Goal: Entertainment & Leisure: Consume media (video, audio)

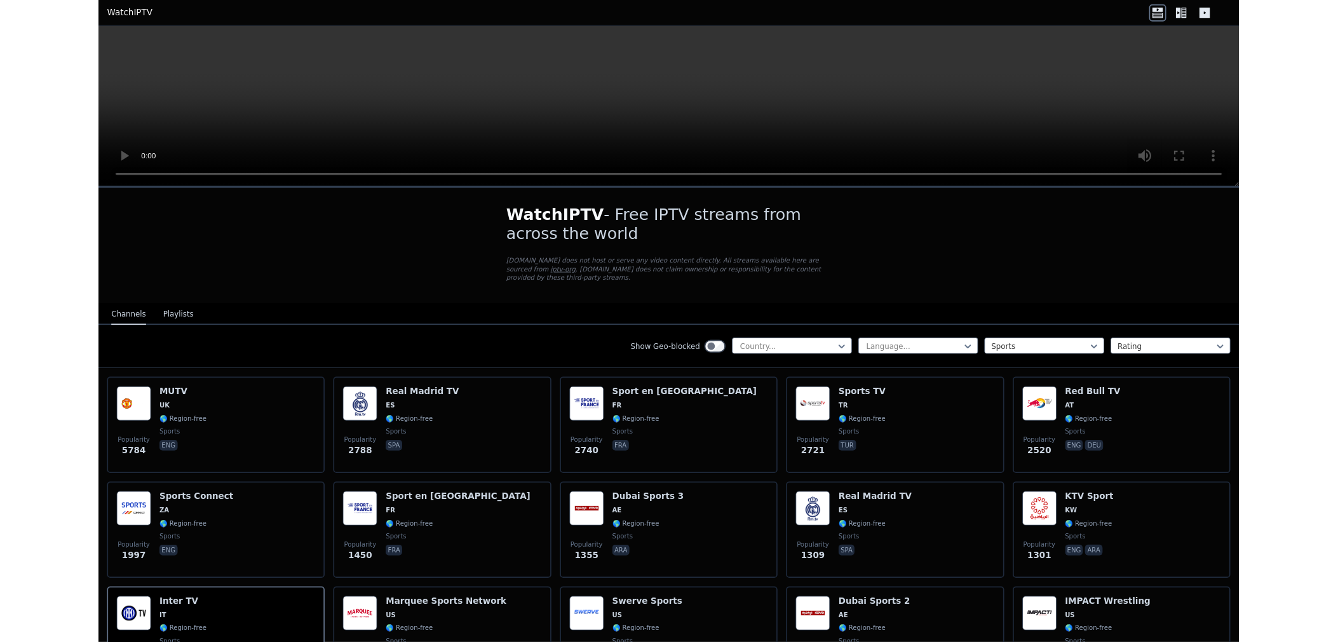
scroll to position [353, 0]
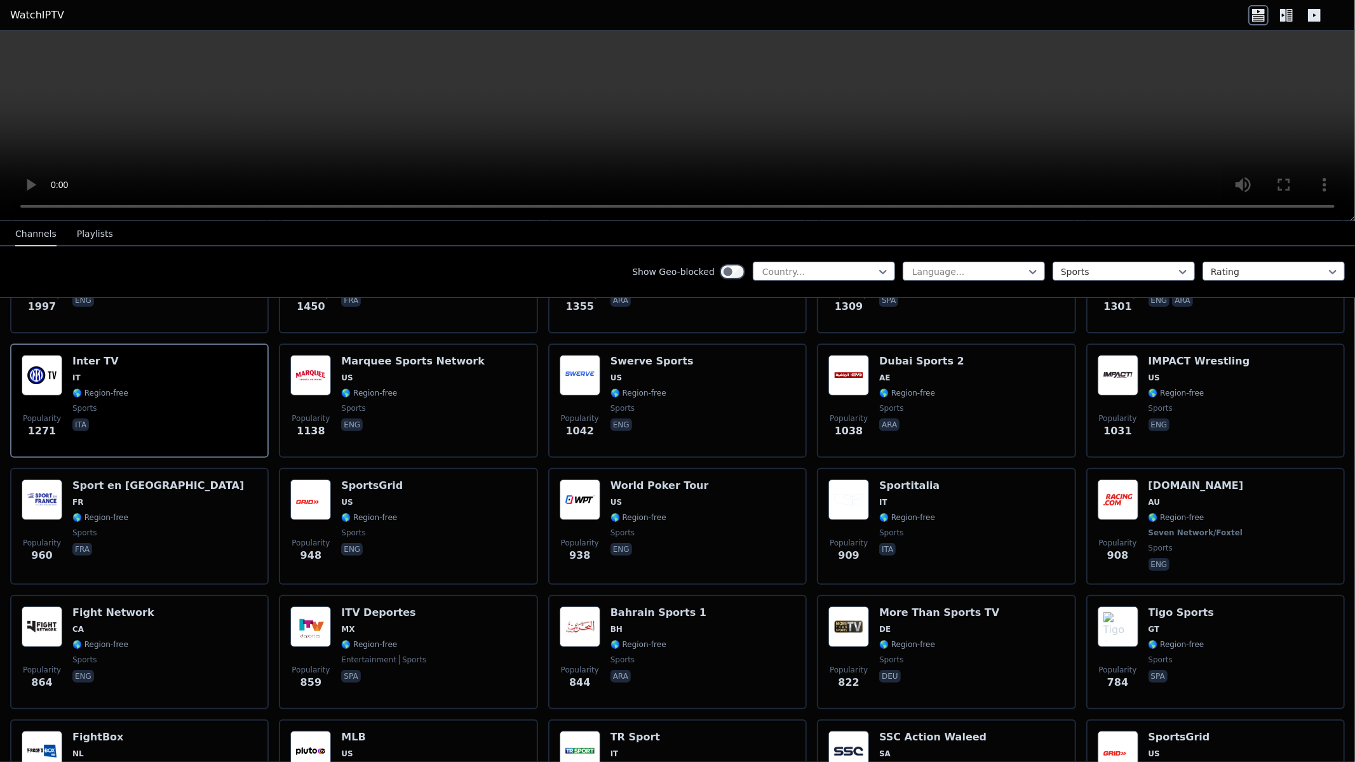
click at [615, 221] on video at bounding box center [677, 125] width 1355 height 191
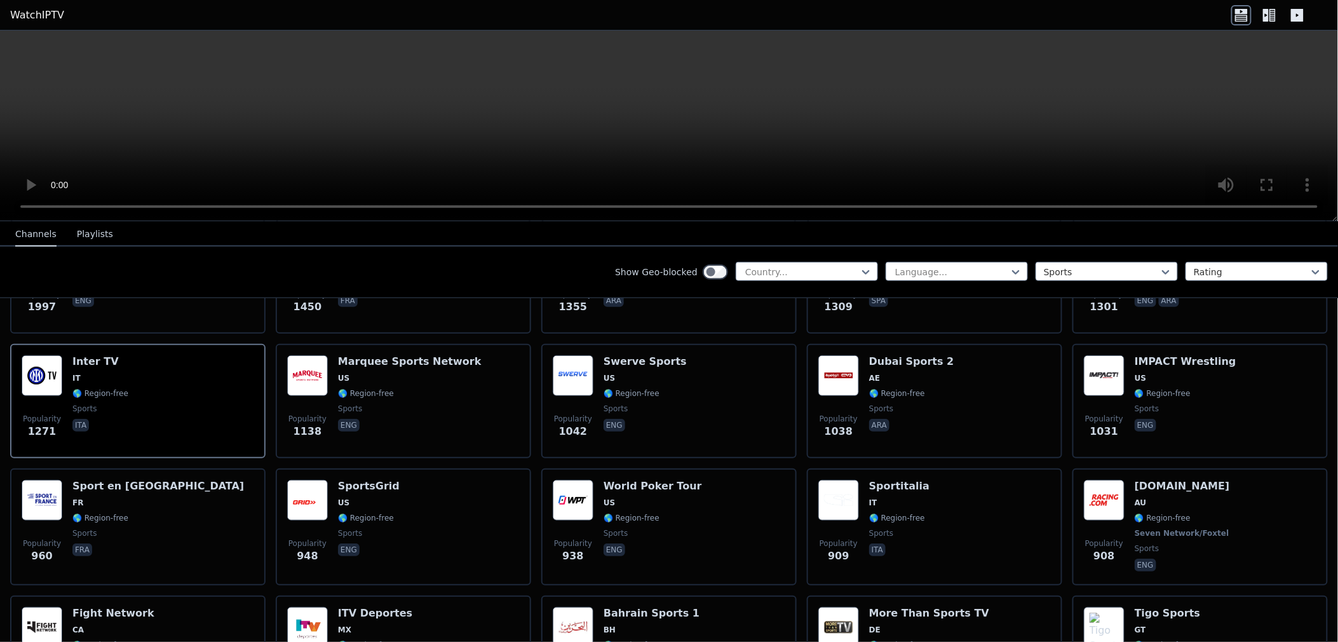
click at [1170, 113] on video at bounding box center [669, 125] width 1338 height 191
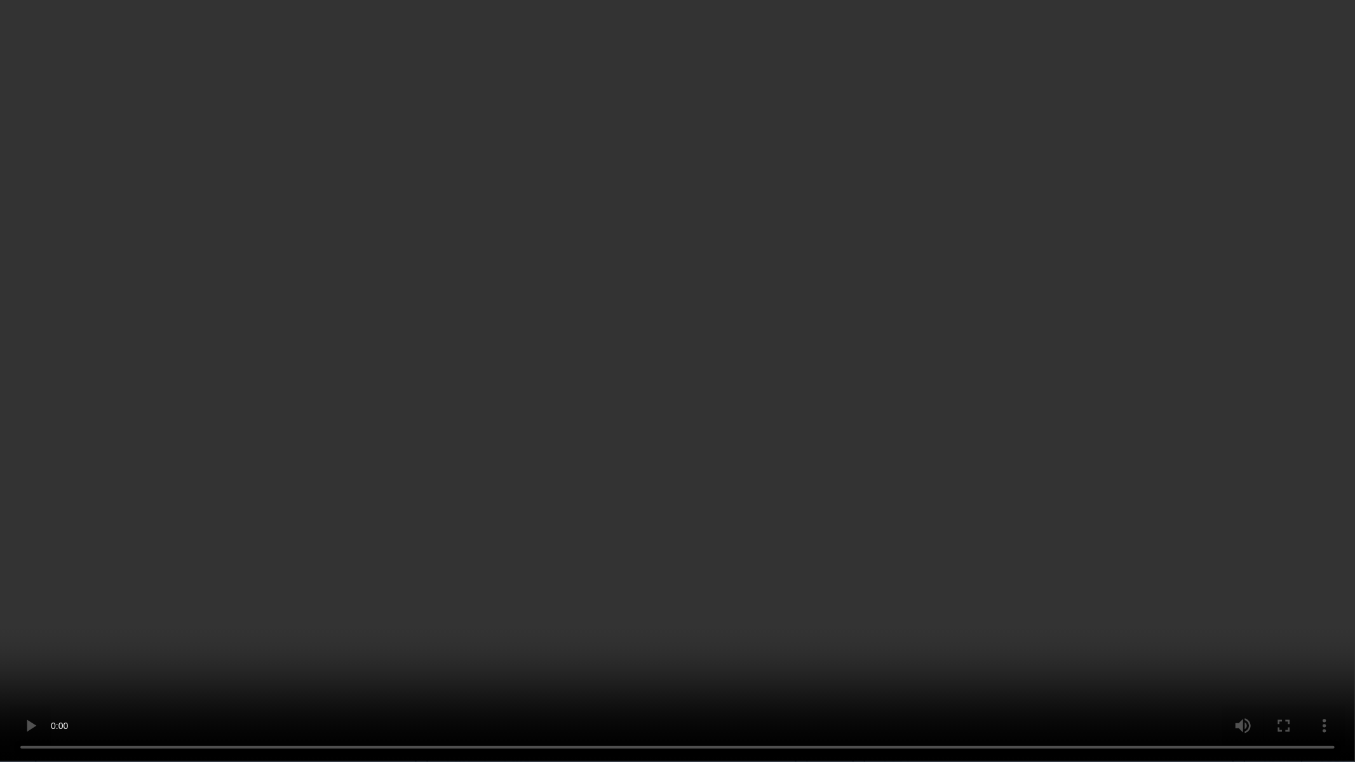
click at [760, 213] on video at bounding box center [677, 381] width 1355 height 762
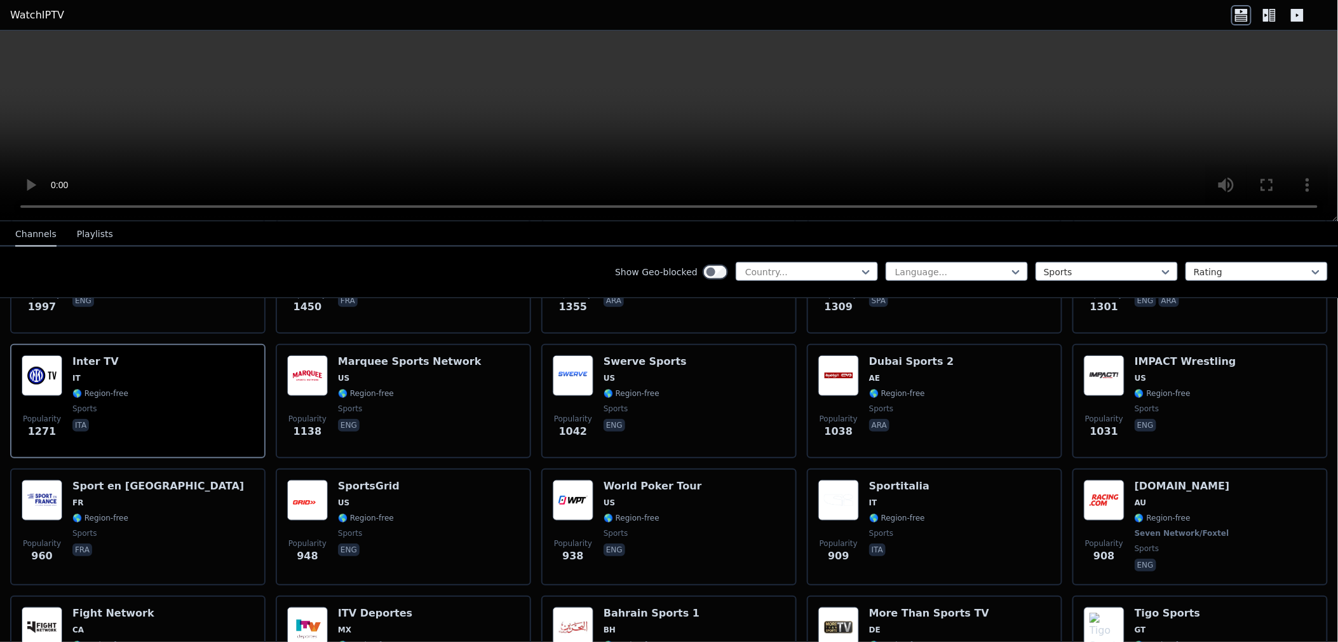
click at [600, 98] on video at bounding box center [669, 125] width 1338 height 191
click at [604, 102] on video at bounding box center [669, 125] width 1338 height 191
click at [782, 107] on video at bounding box center [669, 125] width 1338 height 191
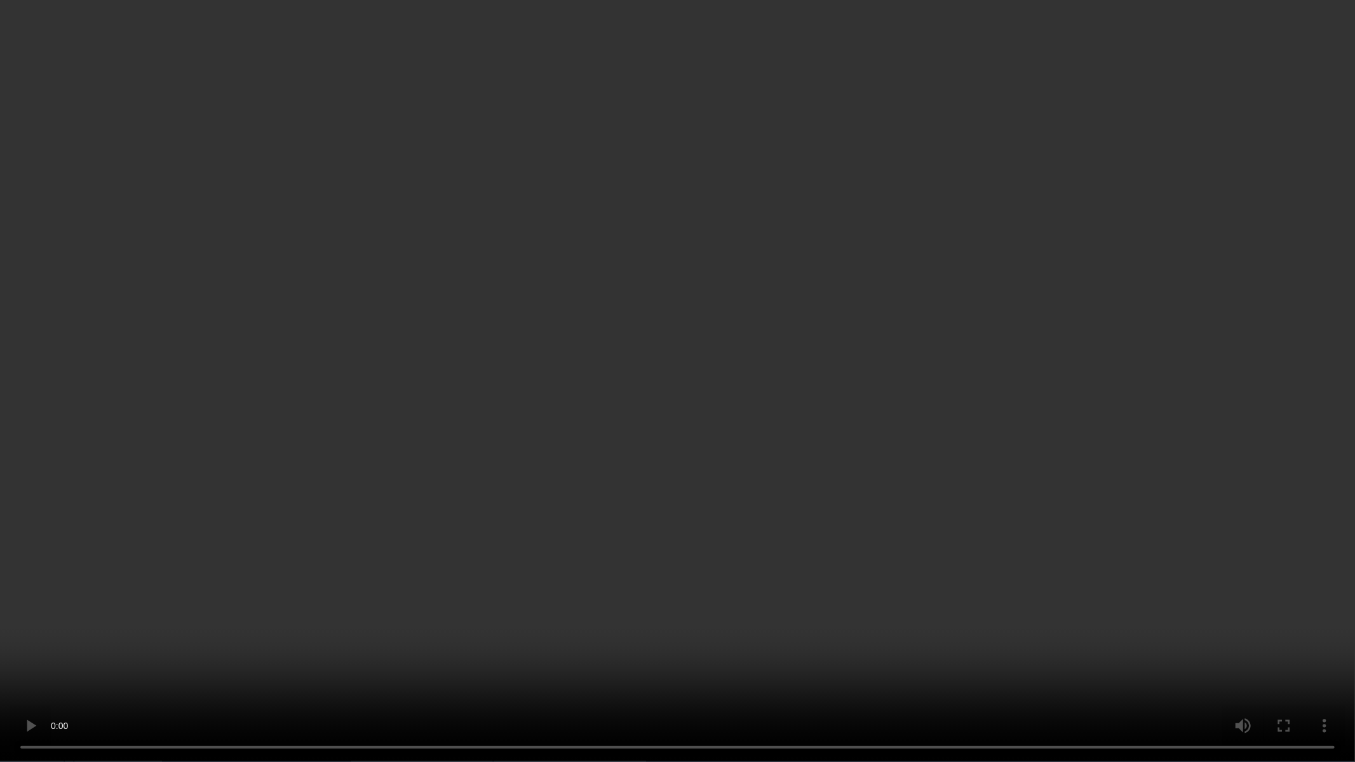
click at [935, 487] on video at bounding box center [677, 381] width 1355 height 762
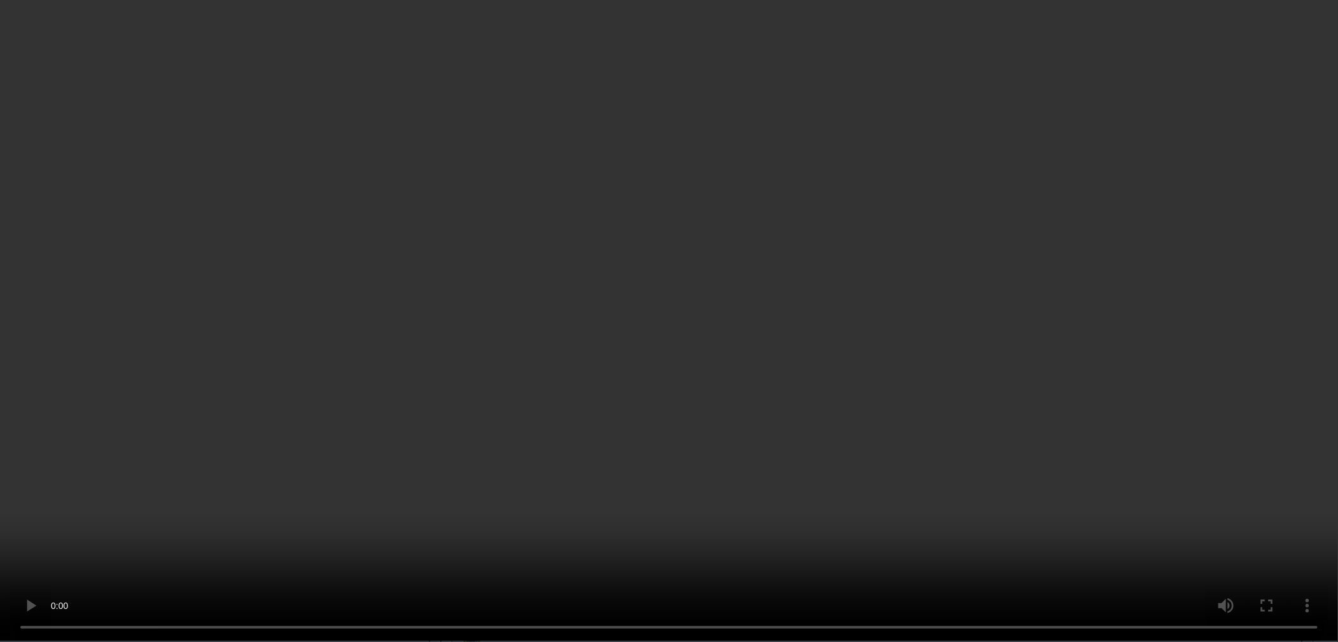
scroll to position [564, 0]
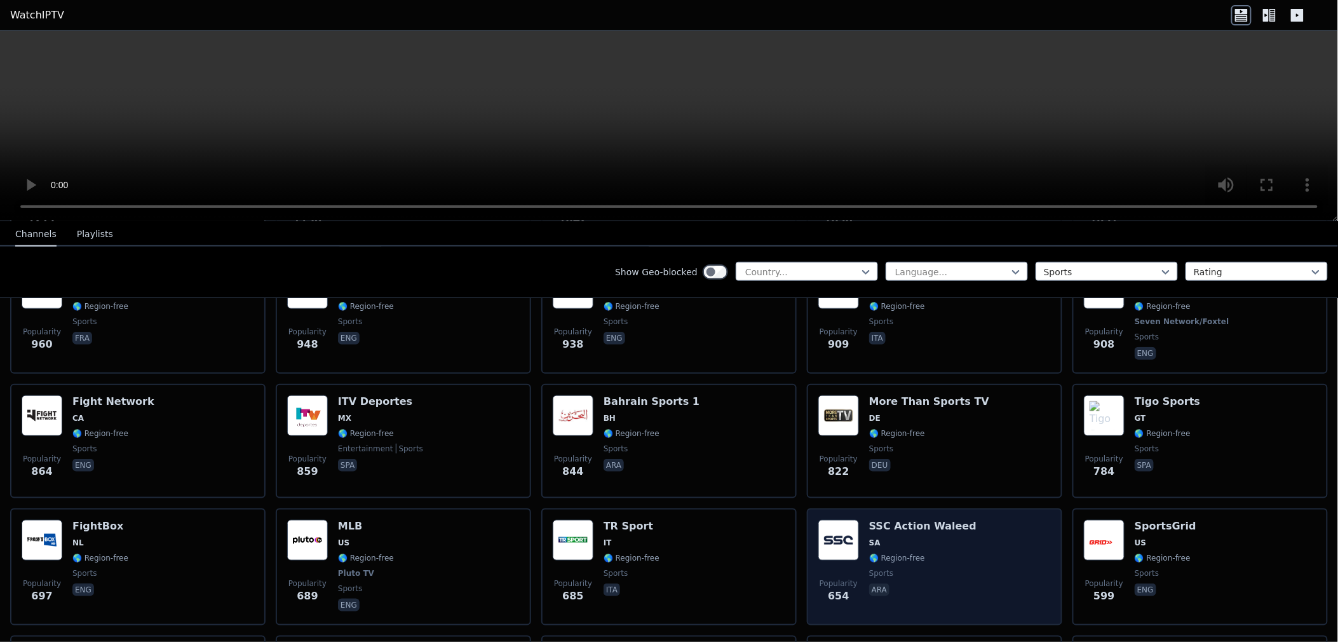
click at [967, 534] on div "Popularity 654 SSC Action Waleed SA 🌎 Region-free sports ara" at bounding box center [934, 567] width 232 height 94
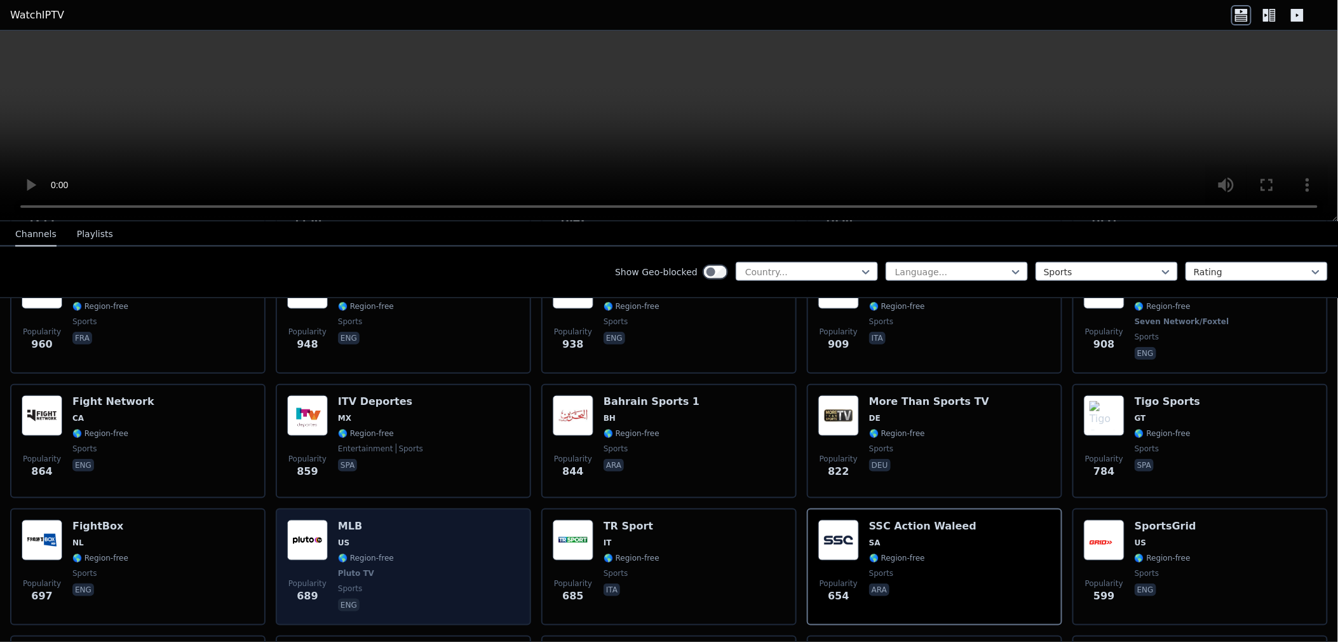
click at [405, 572] on div "Popularity 689 MLB US 🌎 Region-free Pluto TV sports eng" at bounding box center [403, 567] width 232 height 94
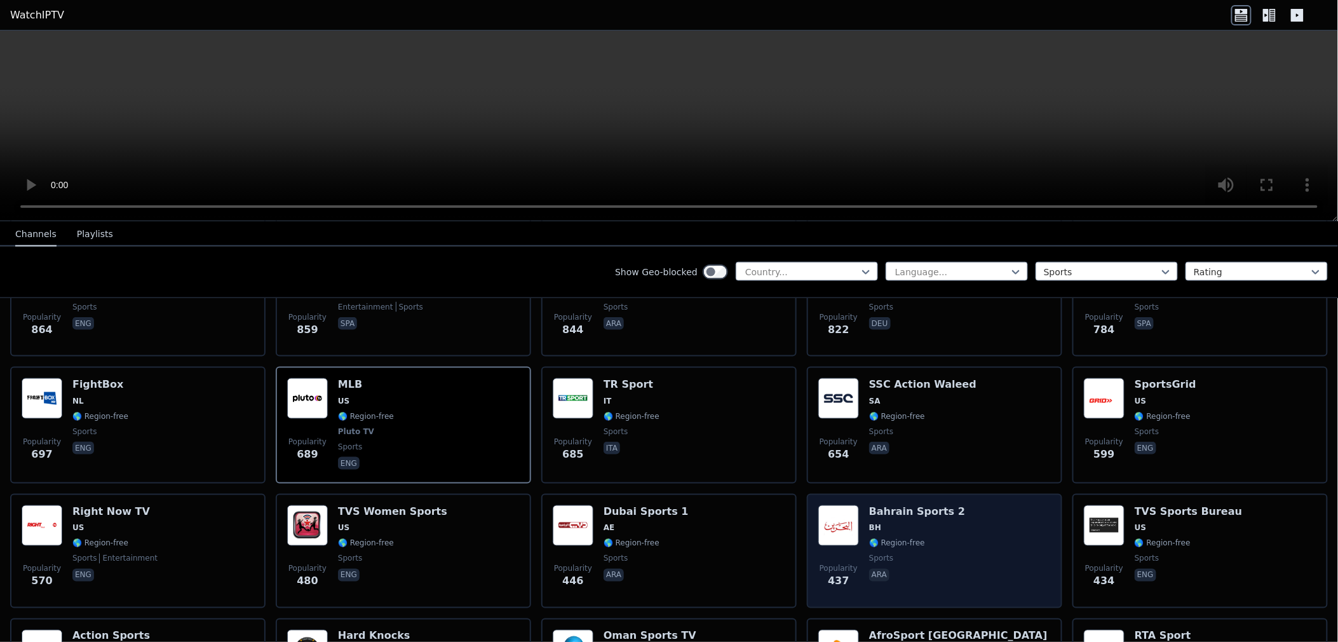
scroll to position [776, 0]
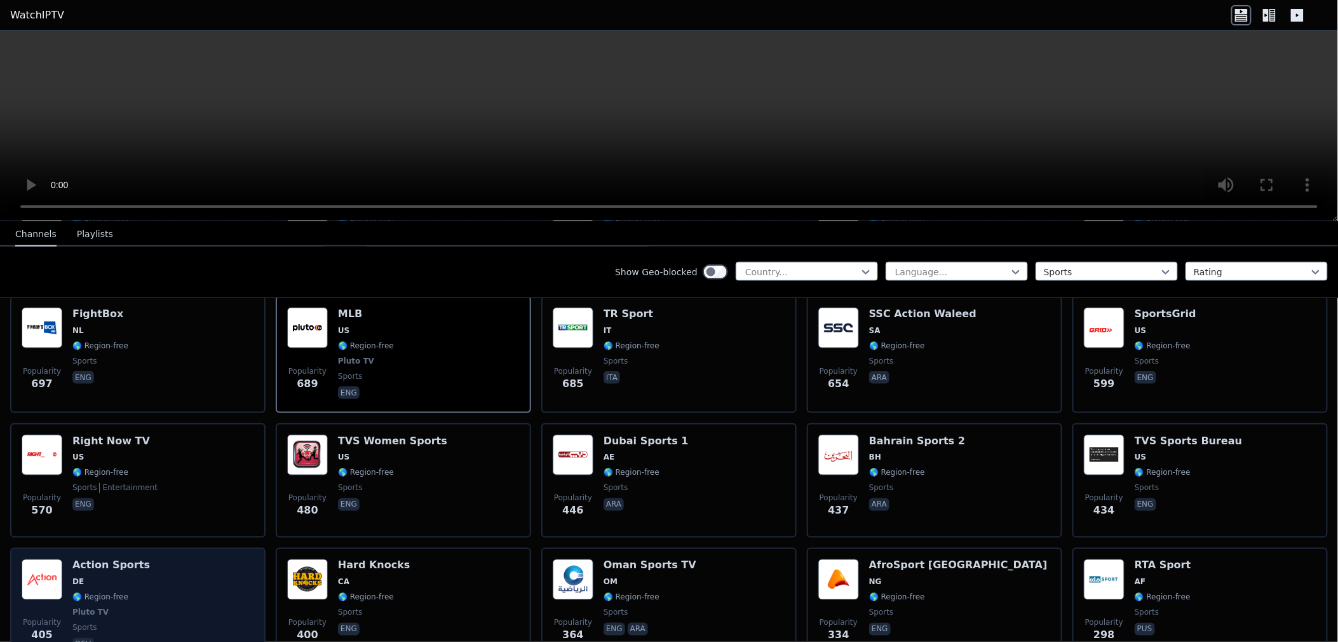
click at [170, 559] on div "Popularity 405 Action Sports DE 🌎 Region-free Pluto TV sports deu" at bounding box center [138, 606] width 232 height 94
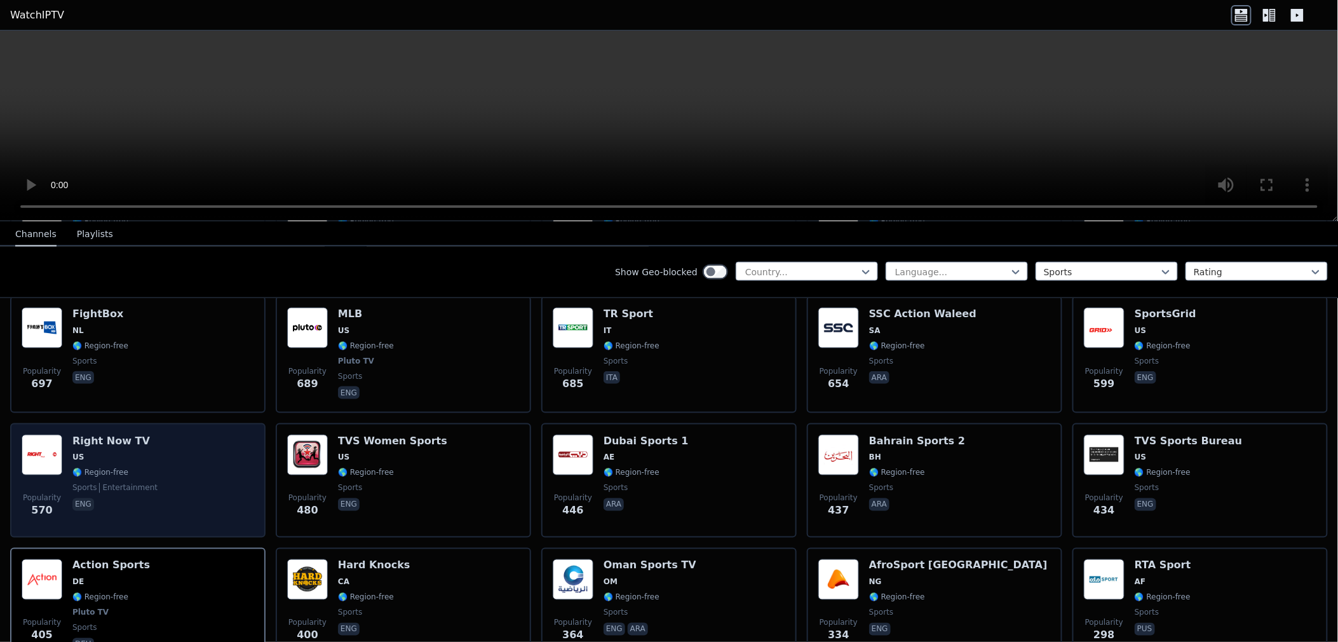
click at [202, 472] on div "Popularity 570 Right Now TV US 🌎 Region-free sports entertainment eng" at bounding box center [138, 479] width 232 height 91
drag, startPoint x: 202, startPoint y: 472, endPoint x: 178, endPoint y: 509, distance: 44.6
click at [183, 505] on div "Popularity 570 Right Now TV US 🌎 Region-free sports entertainment eng" at bounding box center [138, 479] width 232 height 91
click at [177, 511] on div "Popularity 570 Right Now TV US 🌎 Region-free sports entertainment eng" at bounding box center [137, 480] width 255 height 114
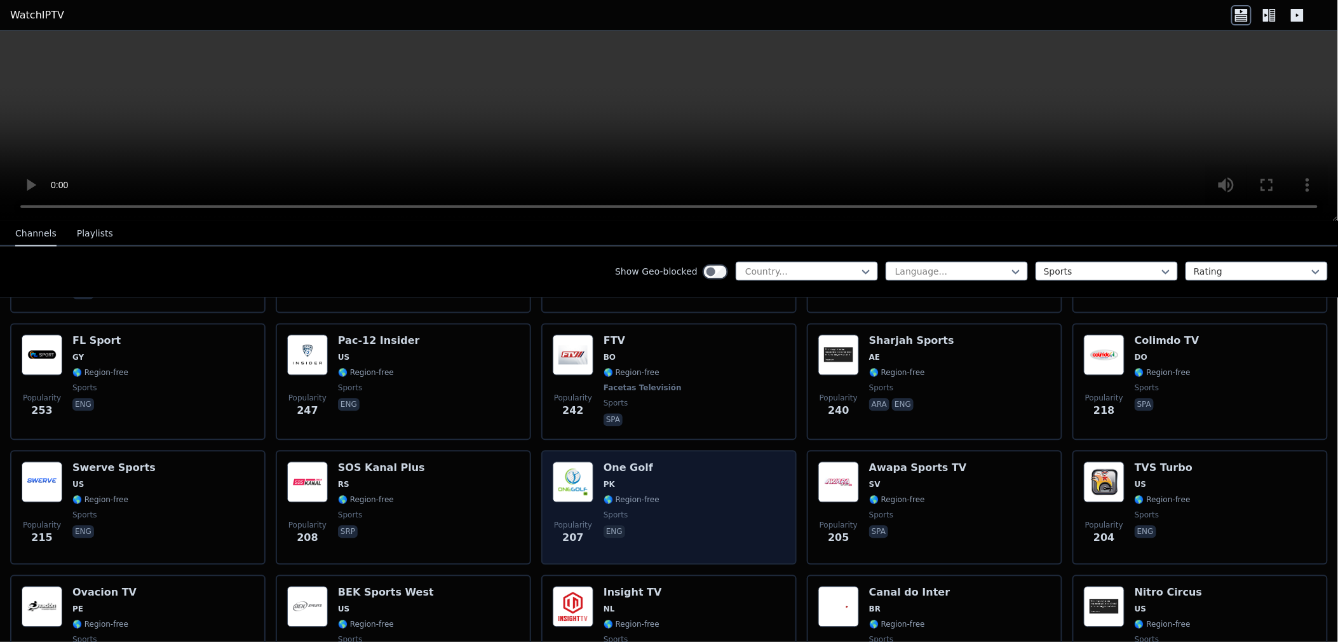
scroll to position [1129, 0]
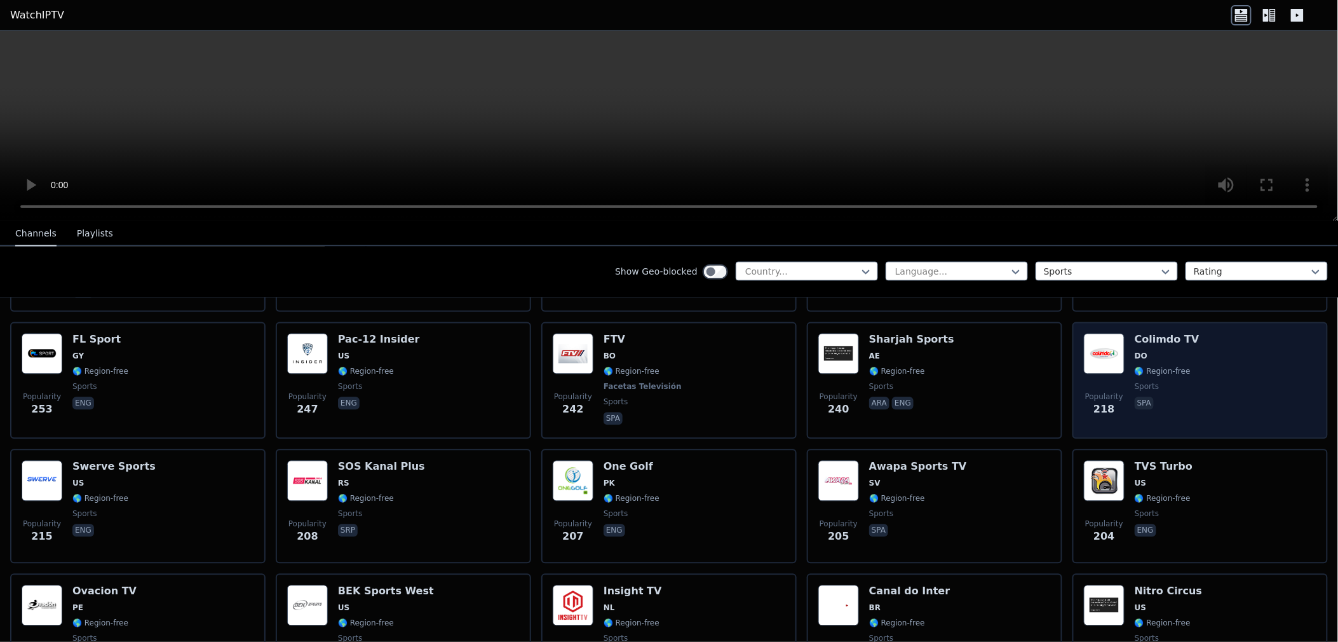
click at [1213, 344] on div "Popularity 218 Colimdo TV DO 🌎 Region-free sports spa" at bounding box center [1200, 380] width 232 height 94
click at [1216, 344] on div "Popularity 218 Colimdo TV DO 🌎 Region-free sports spa" at bounding box center [1200, 380] width 232 height 94
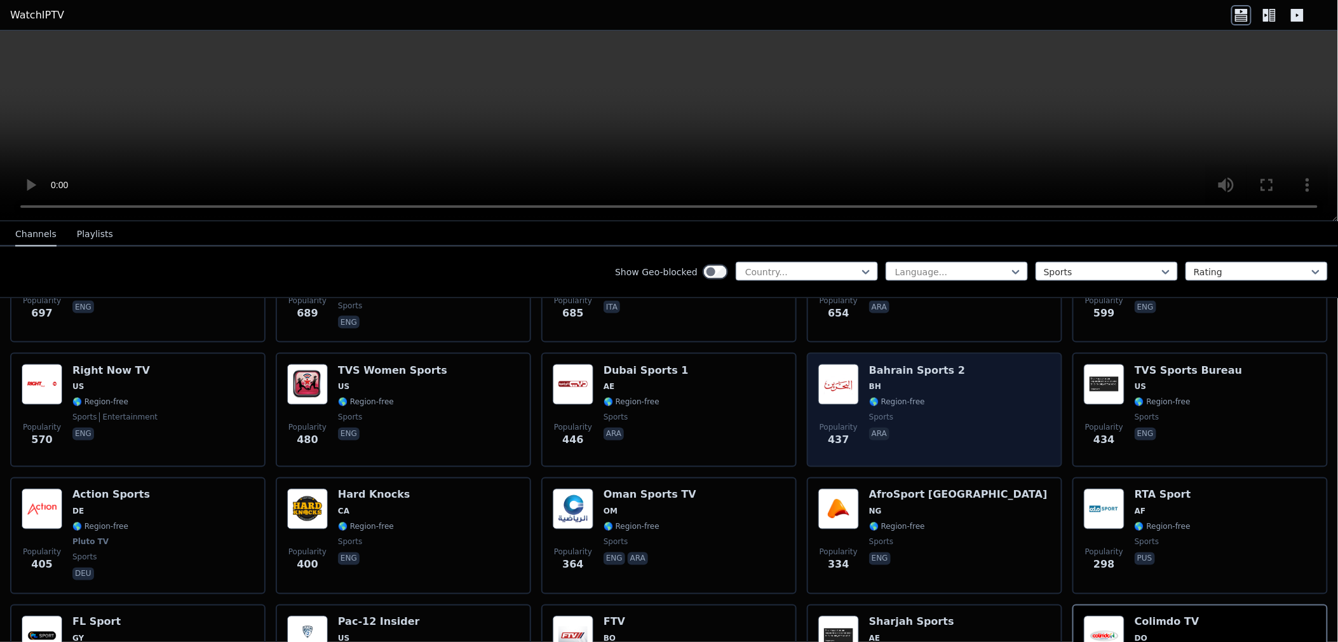
scroll to position [776, 0]
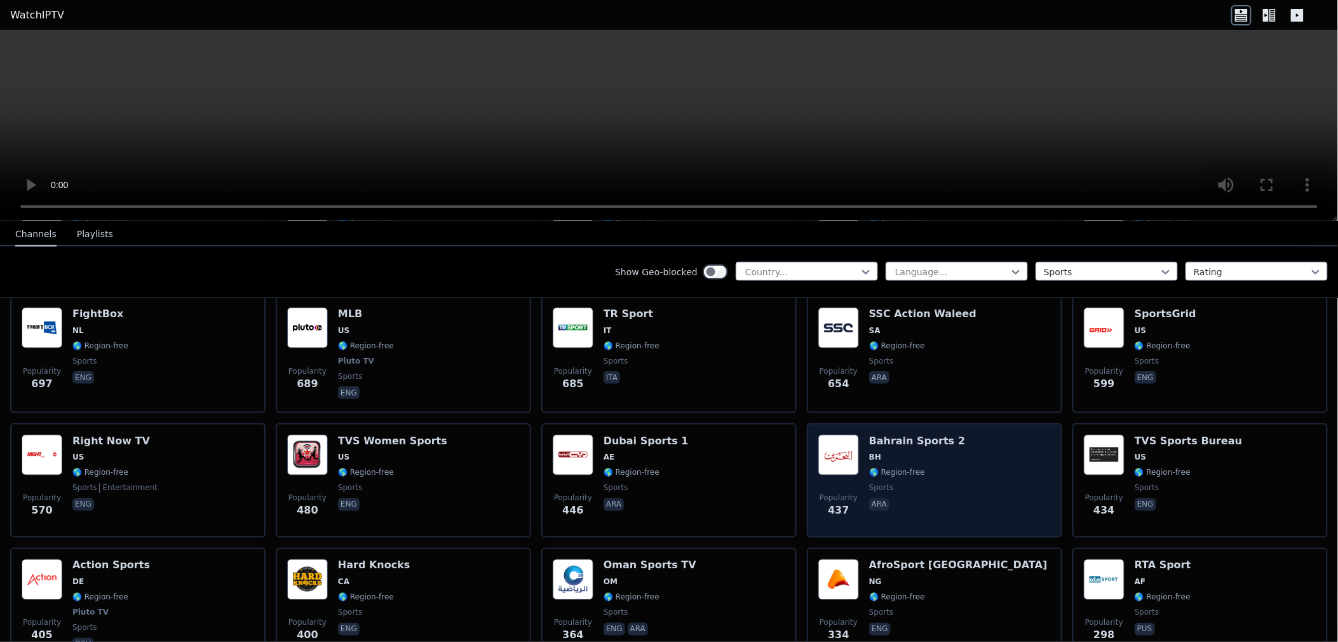
click at [941, 452] on div "Popularity 437 Bahrain Sports 2 BH 🌎 Region-free sports ara" at bounding box center [934, 479] width 232 height 91
click at [955, 470] on div "Popularity 437 Bahrain Sports 2 BH 🌎 Region-free sports ara" at bounding box center [934, 479] width 232 height 91
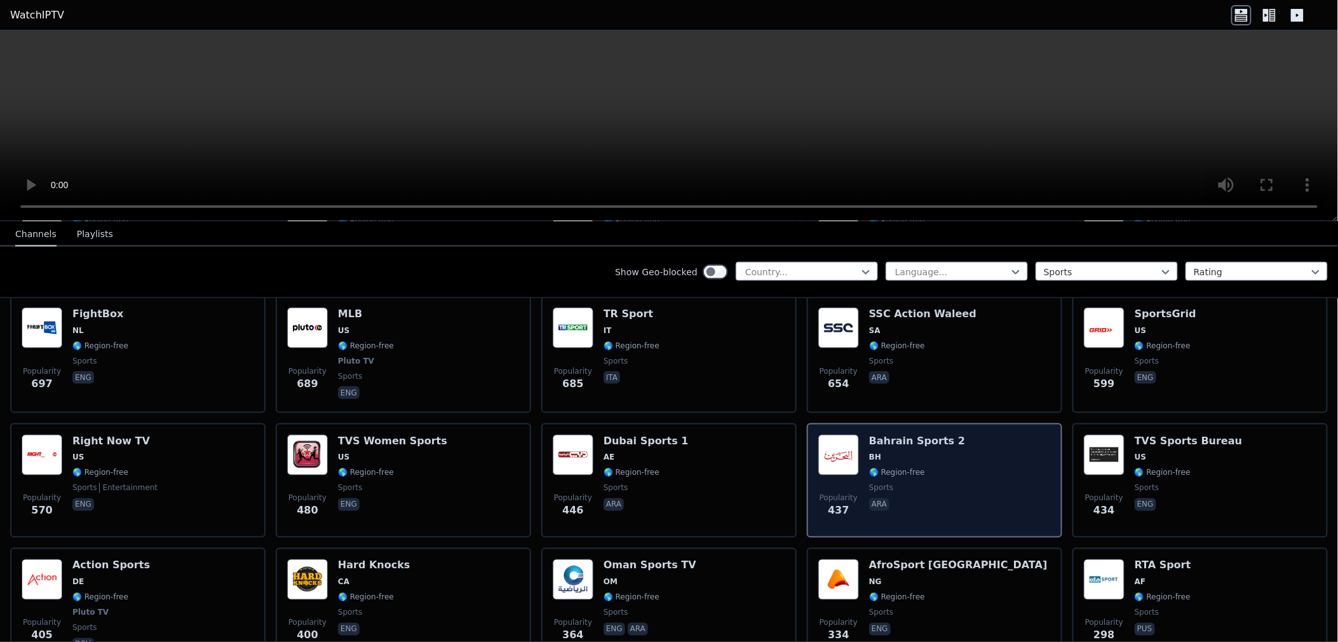
click at [955, 470] on div "Popularity 437 Bahrain Sports 2 BH 🌎 Region-free sports ara" at bounding box center [934, 479] width 232 height 91
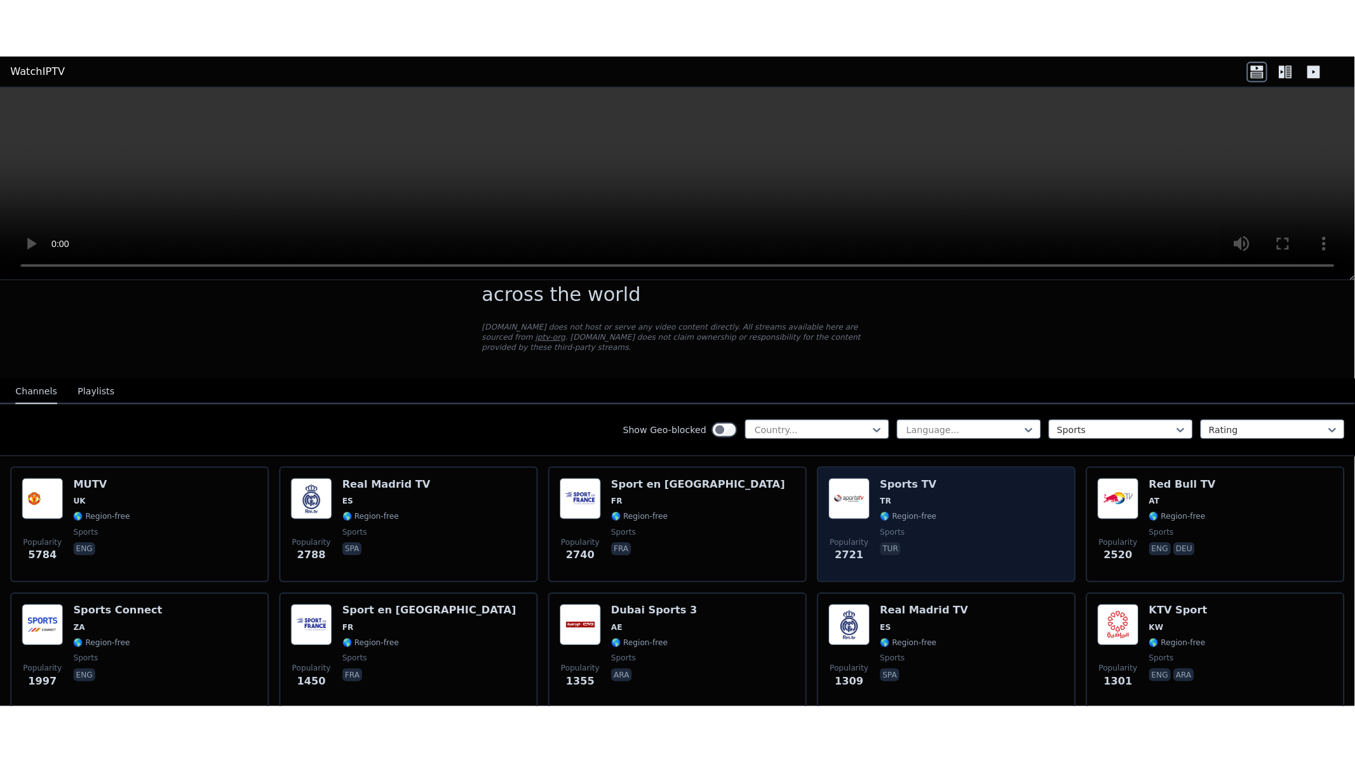
scroll to position [0, 0]
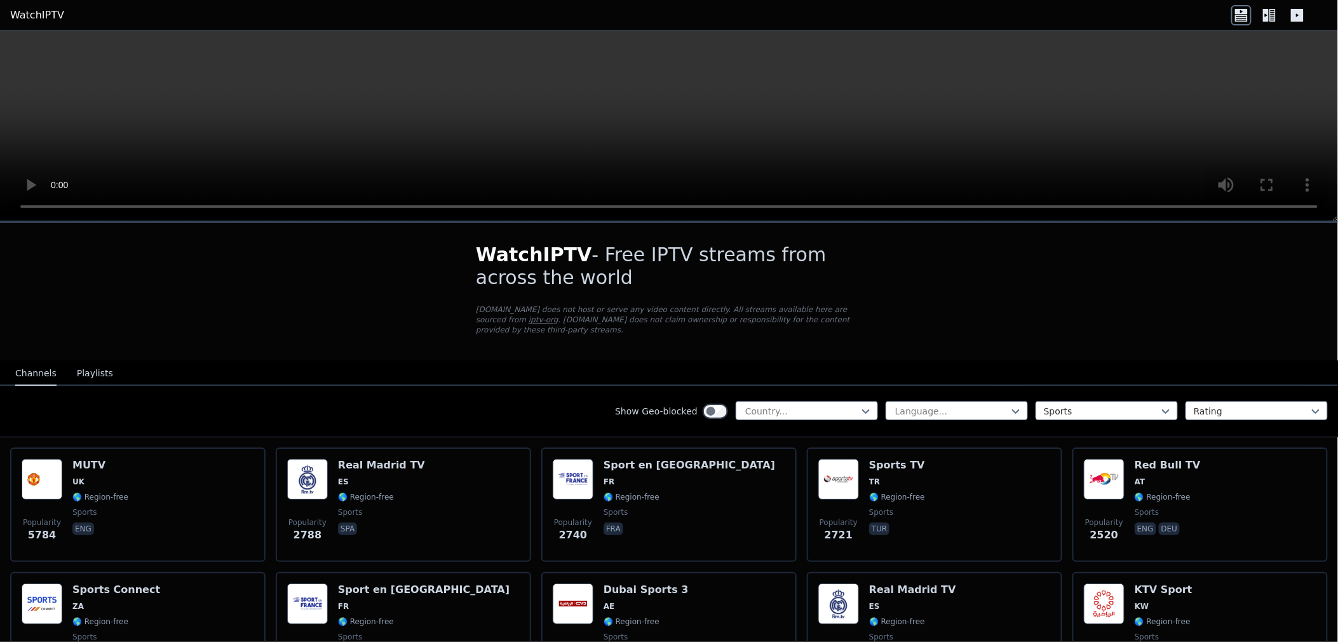
click at [800, 123] on video at bounding box center [669, 125] width 1338 height 191
